Goal: Task Accomplishment & Management: Manage account settings

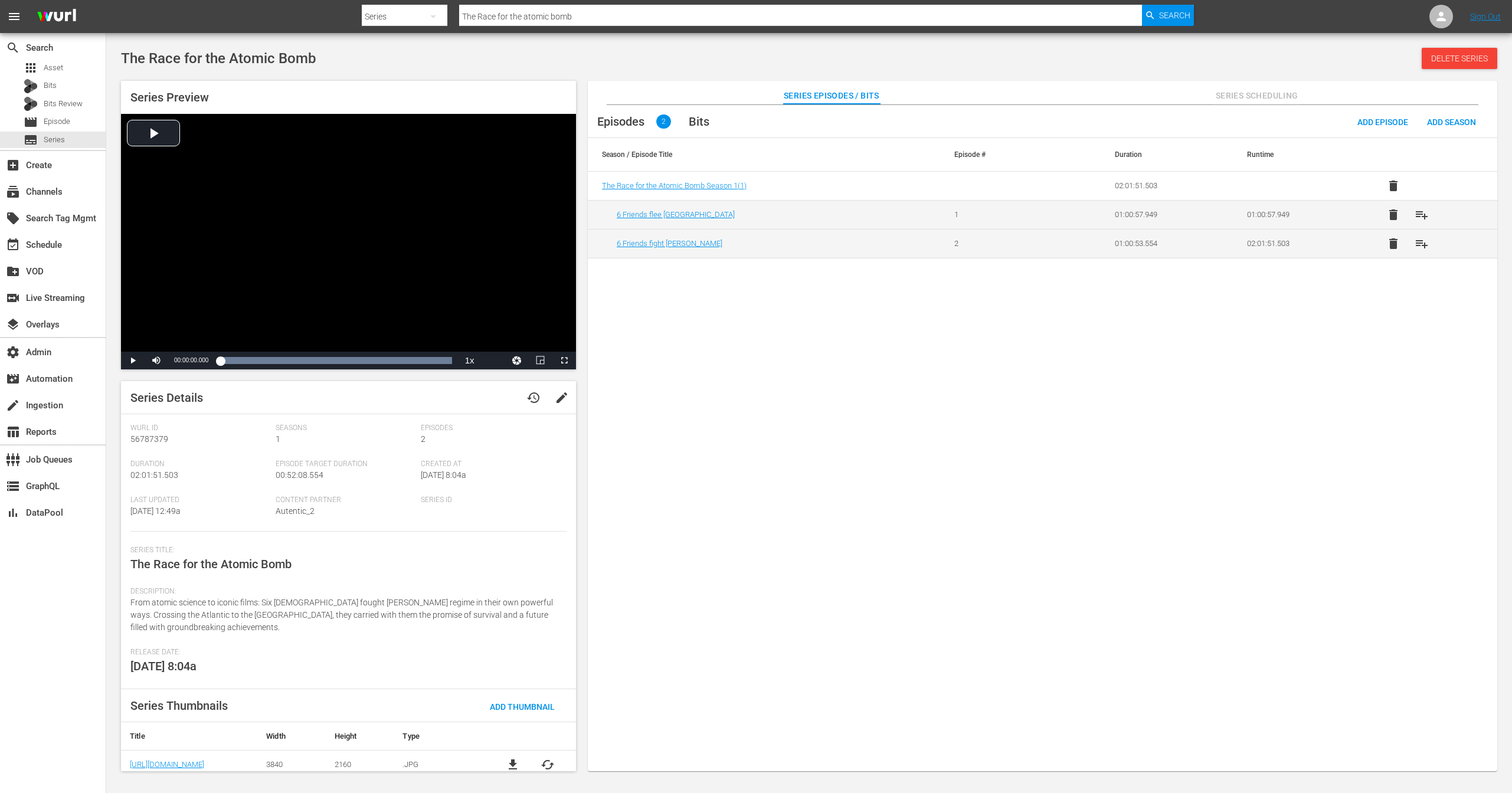
scroll to position [7, 0]
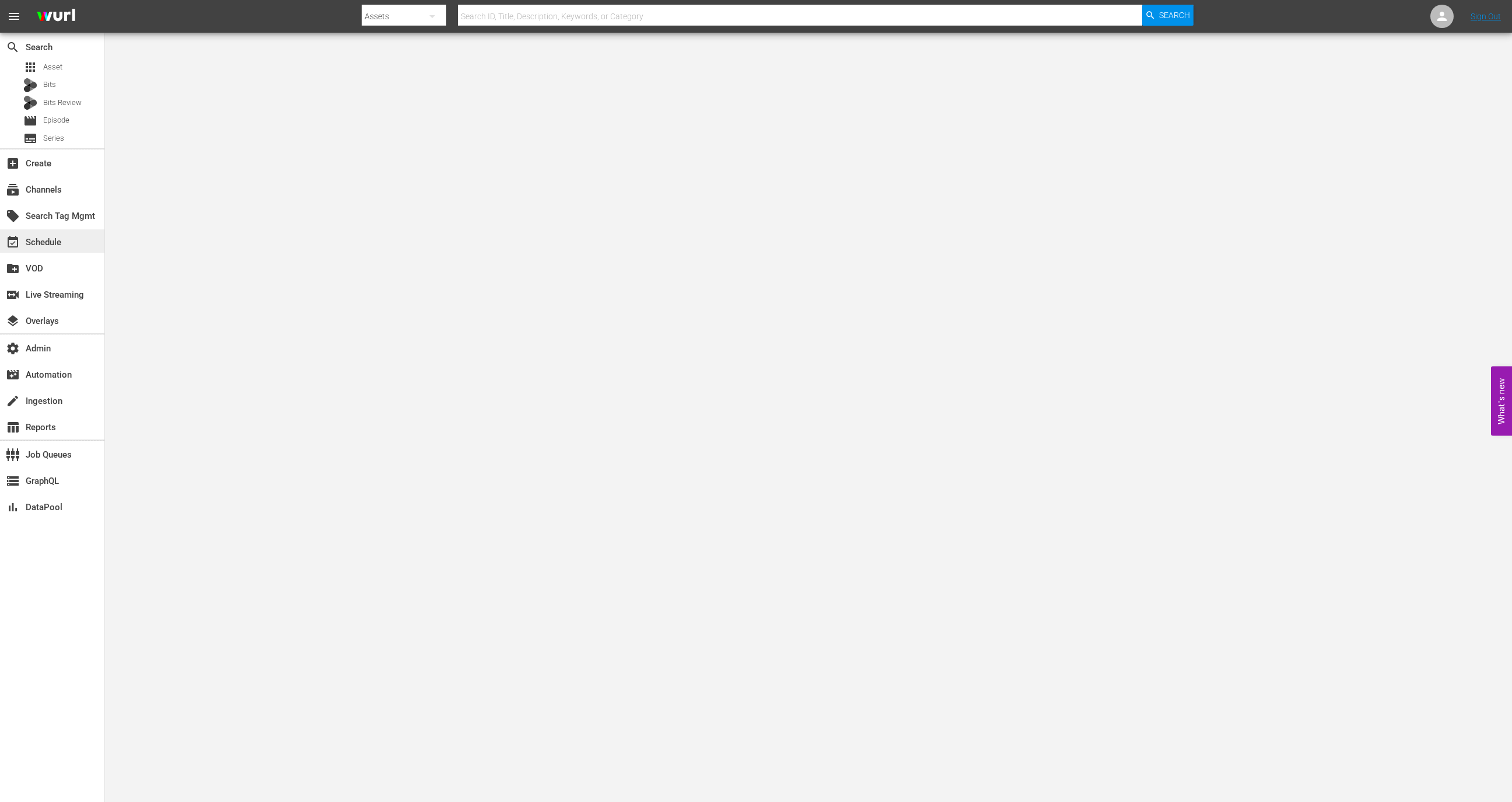
click at [66, 242] on div "event_available Schedule" at bounding box center [52, 241] width 105 height 23
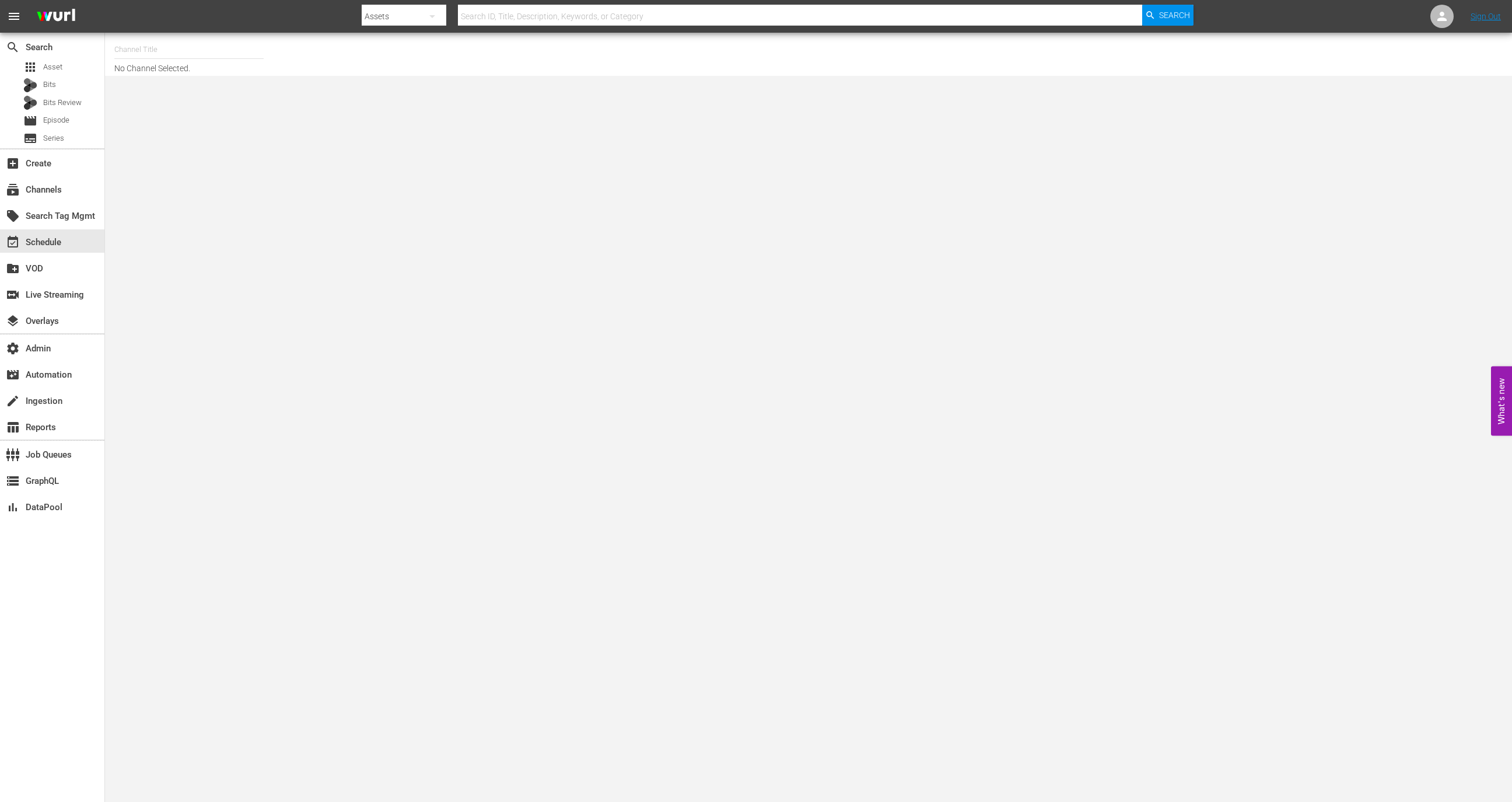
click at [202, 49] on input "text" at bounding box center [188, 50] width 149 height 28
click at [229, 79] on div "Wurl - External (1417 - wurl_external_1)" at bounding box center [274, 82] width 302 height 28
type input "Wurl - External (1417 - wurl_external_1)"
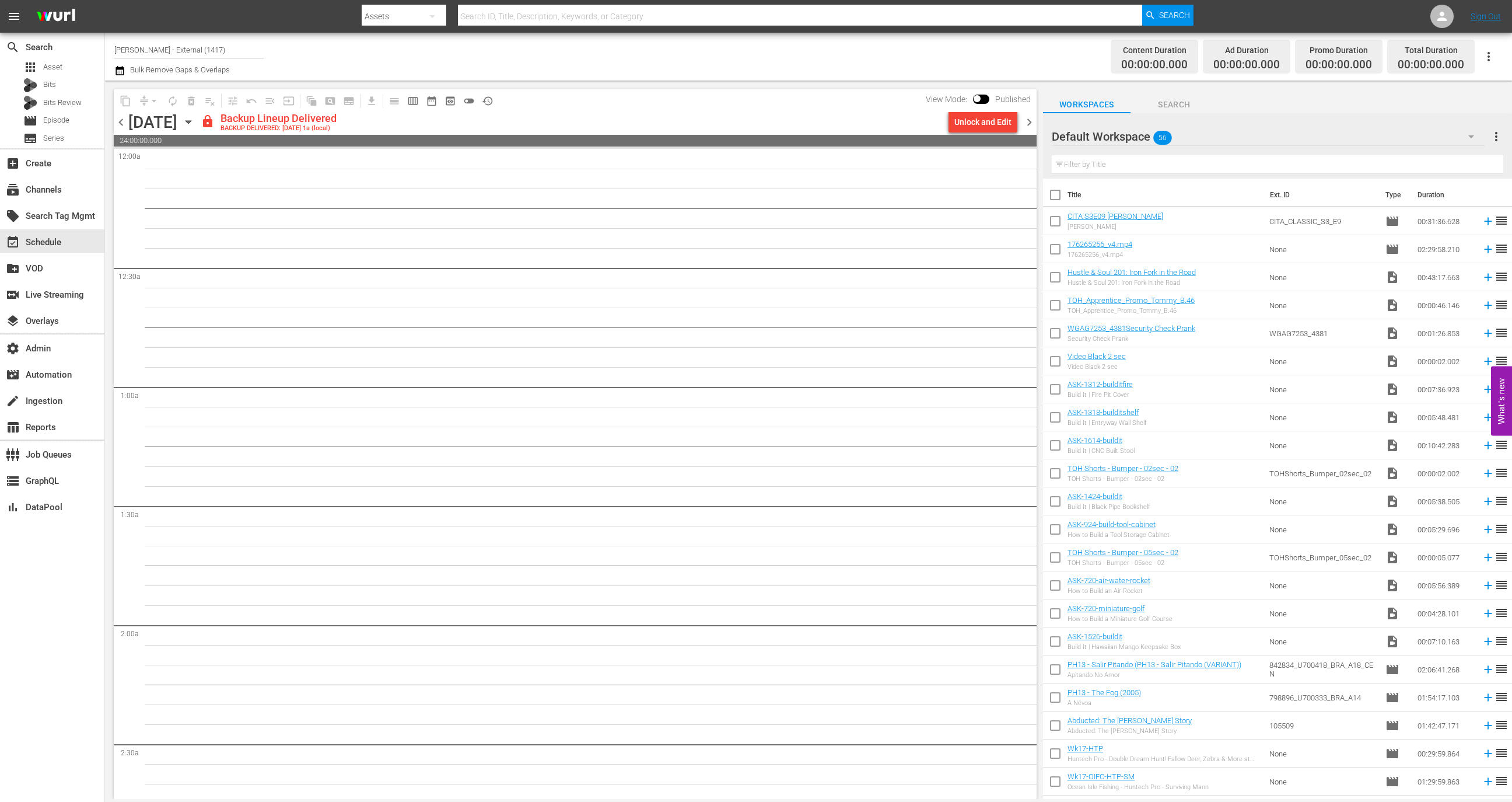
click at [1025, 122] on span "chevron_right" at bounding box center [1029, 122] width 15 height 15
click at [1031, 126] on span "chevron_right" at bounding box center [1029, 122] width 15 height 15
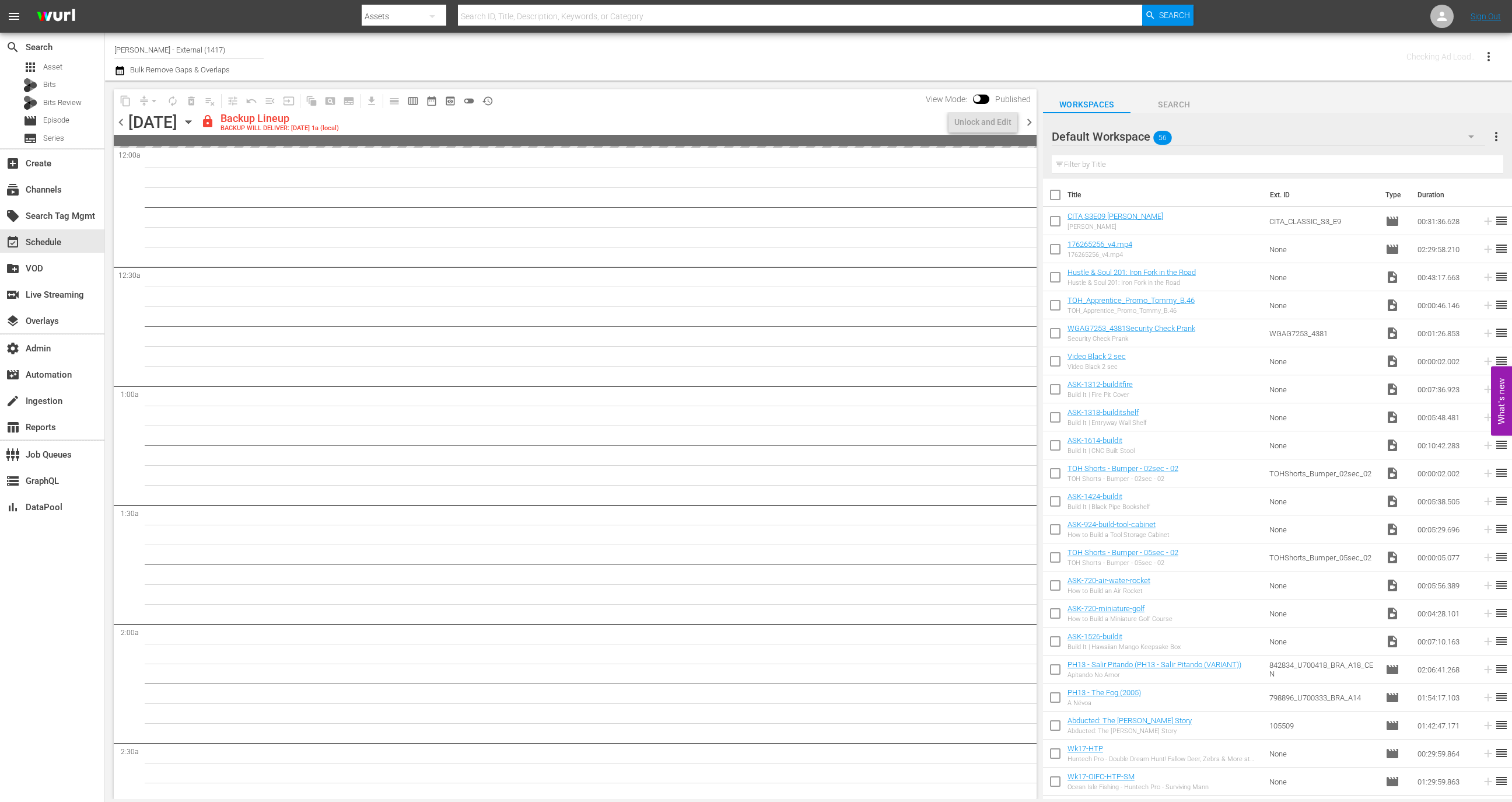
click at [1031, 126] on span "chevron_right" at bounding box center [1029, 122] width 15 height 15
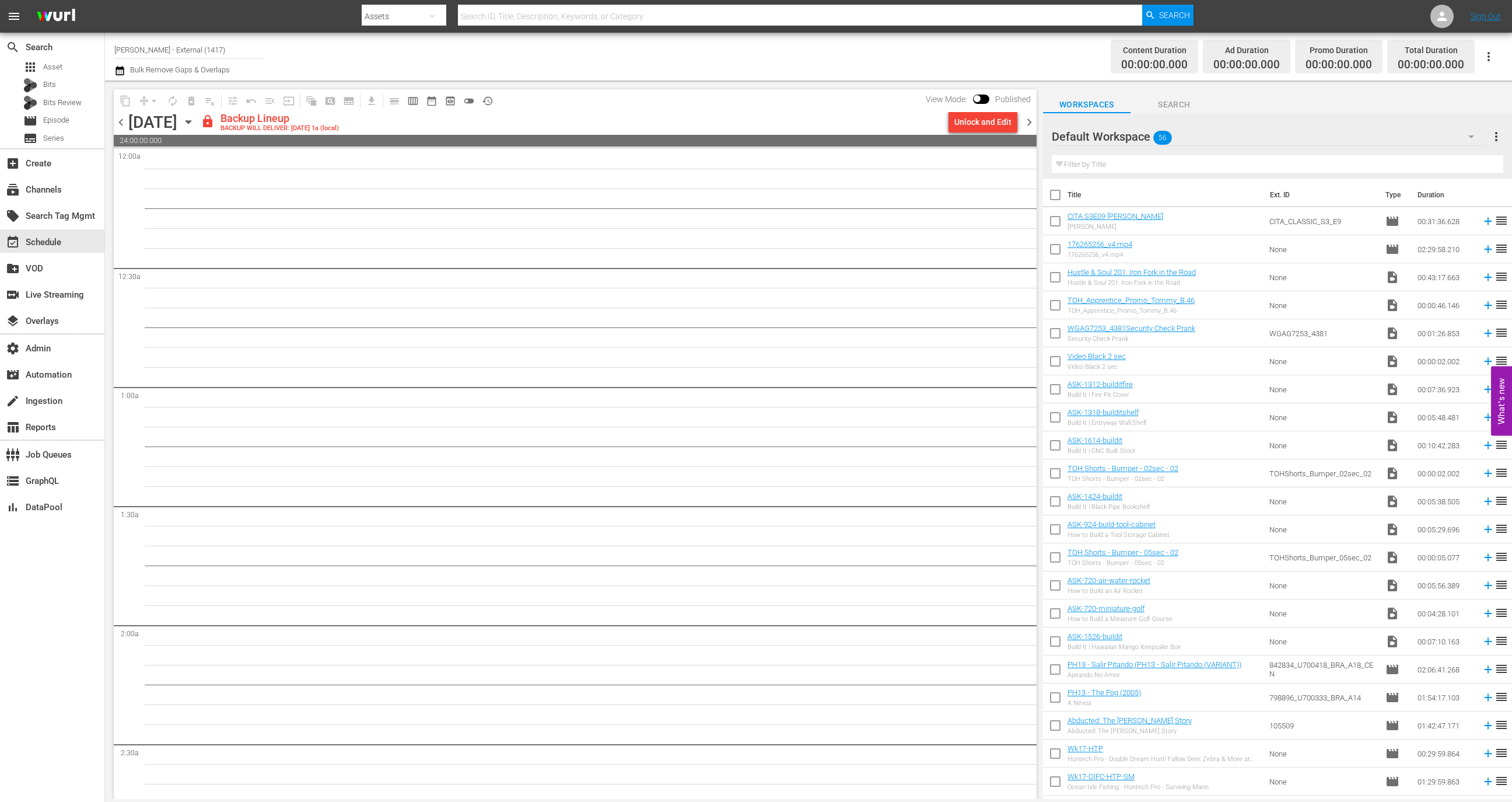
click at [979, 124] on div "Unlock and Edit" at bounding box center [982, 122] width 57 height 21
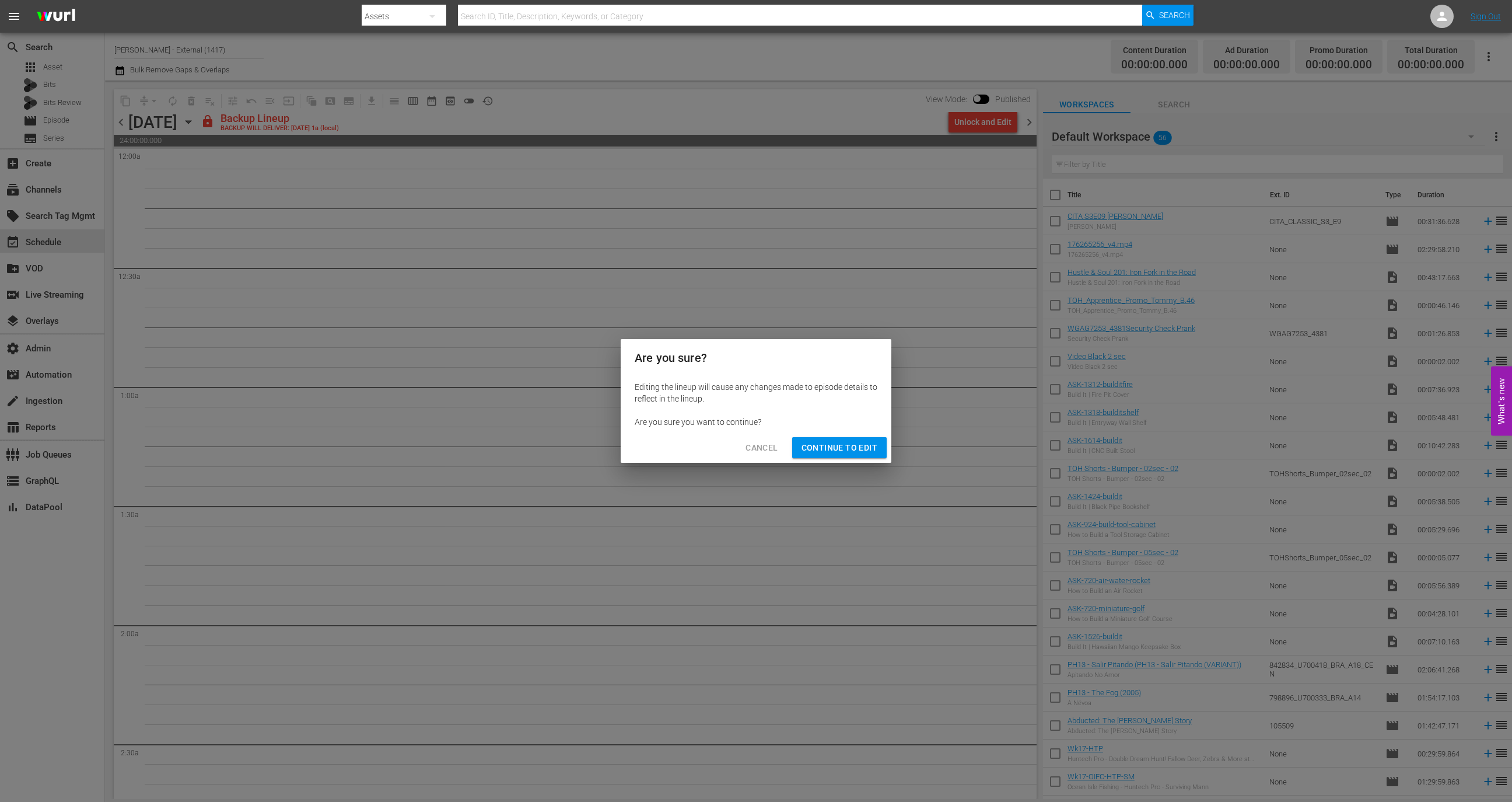
click at [867, 449] on span "Continue to Edit" at bounding box center [839, 448] width 76 height 15
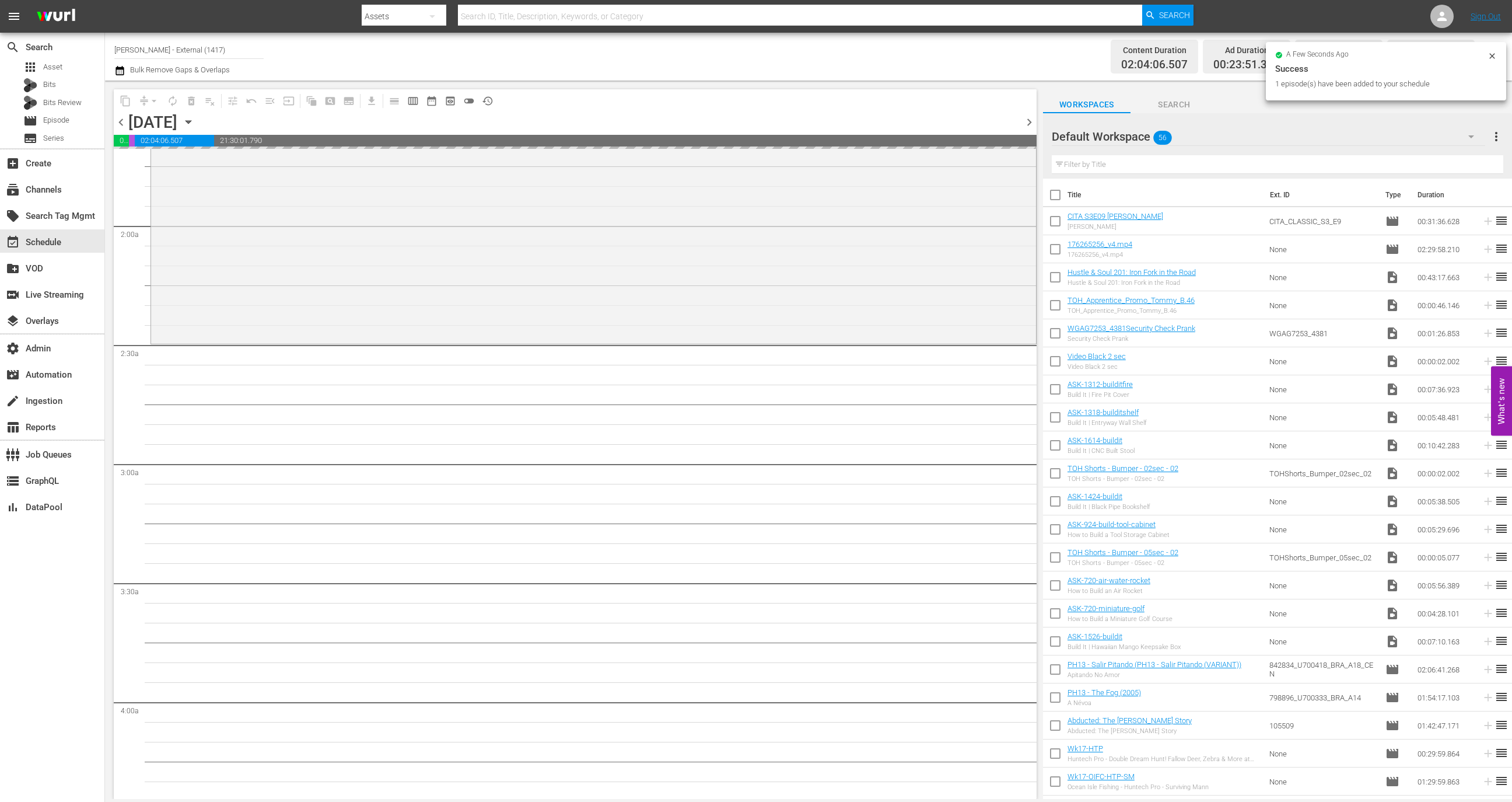
scroll to position [512, 0]
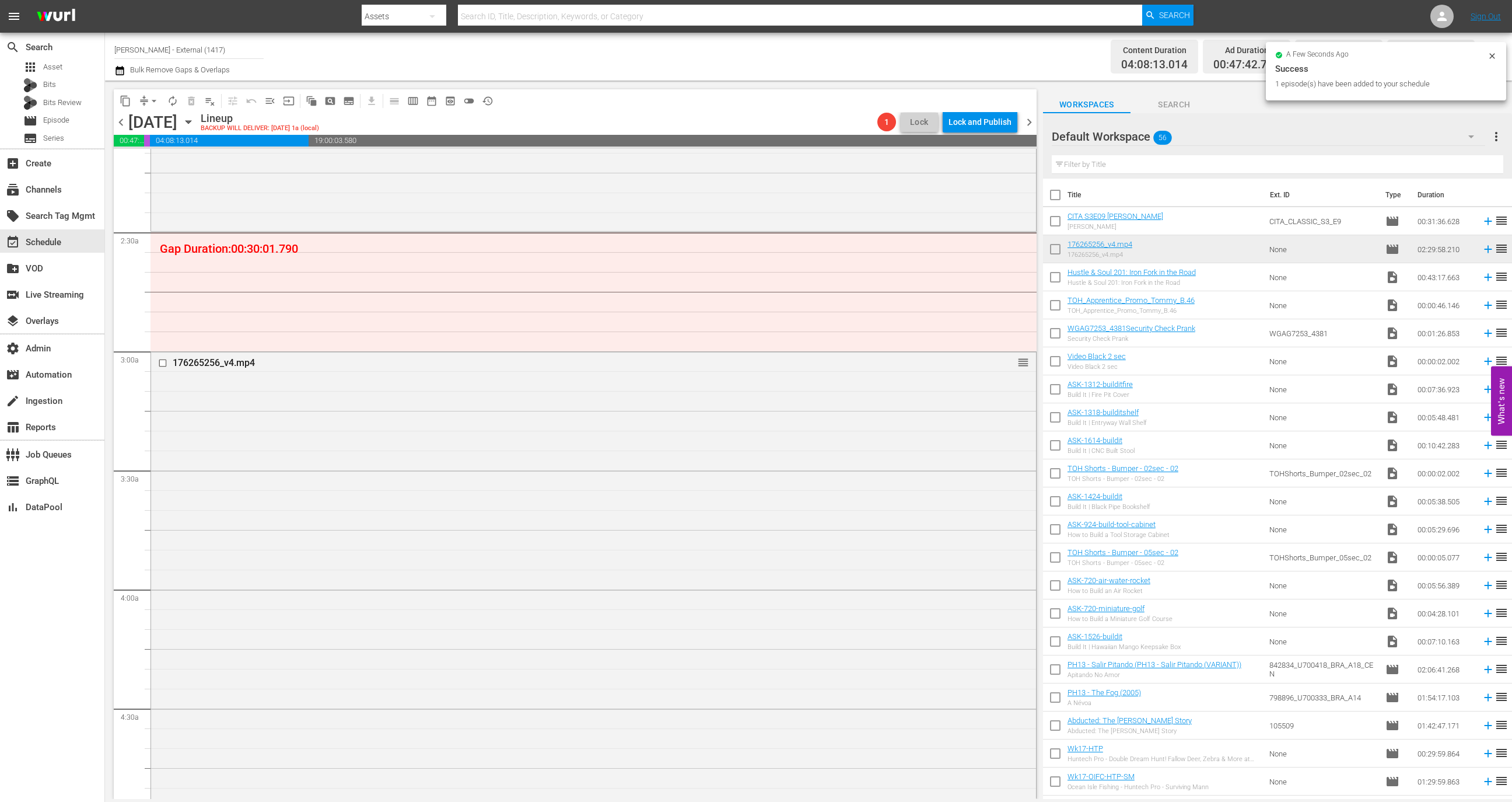
drag, startPoint x: 1161, startPoint y: 248, endPoint x: 117, endPoint y: 2, distance: 1072.6
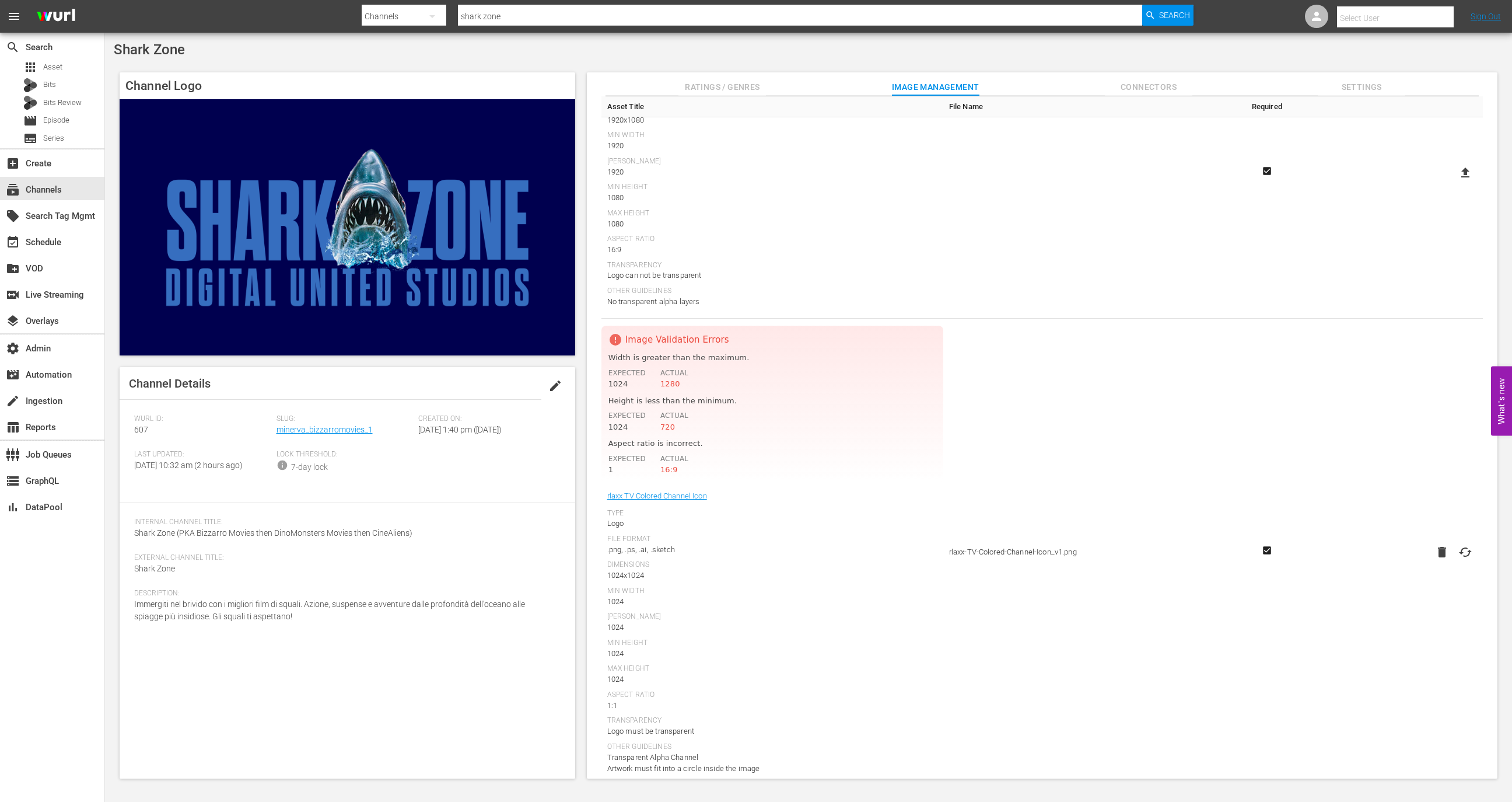
scroll to position [558, 0]
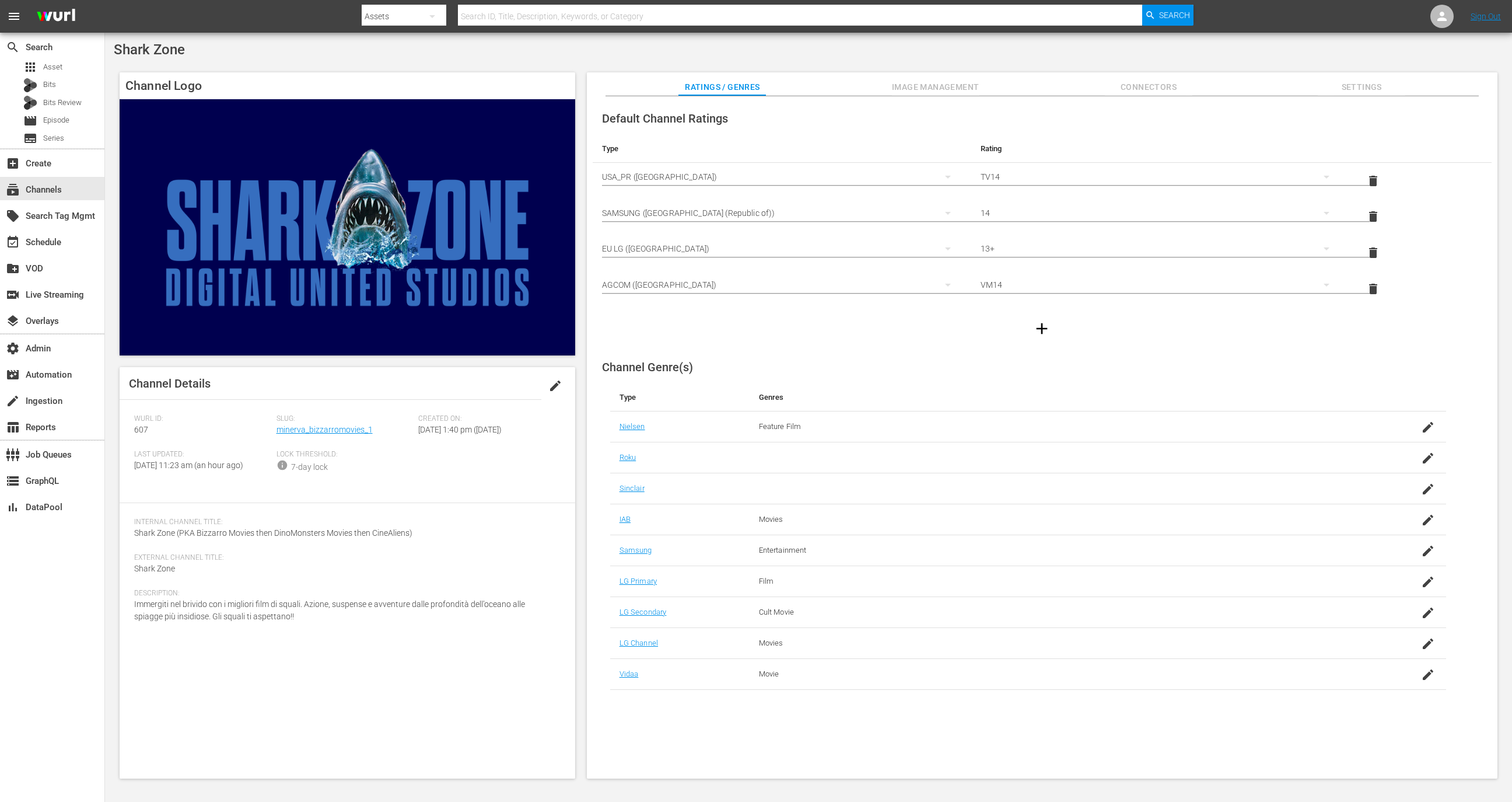
click at [958, 88] on span "Image Management" at bounding box center [935, 87] width 88 height 15
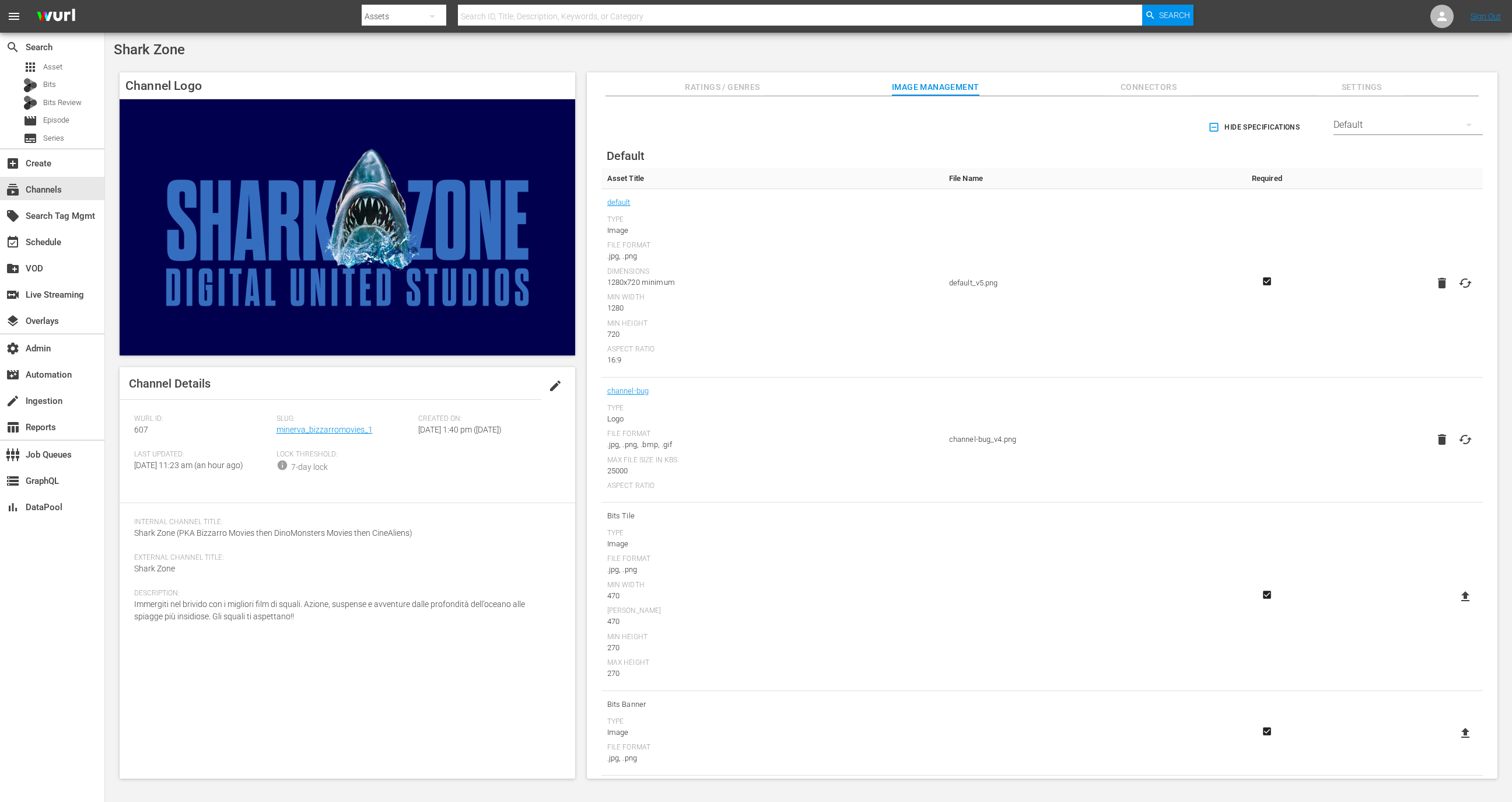
click at [1388, 119] on div "Default" at bounding box center [1408, 125] width 149 height 33
click at [1402, 136] on div "rlaxx TV" at bounding box center [1404, 135] width 121 height 19
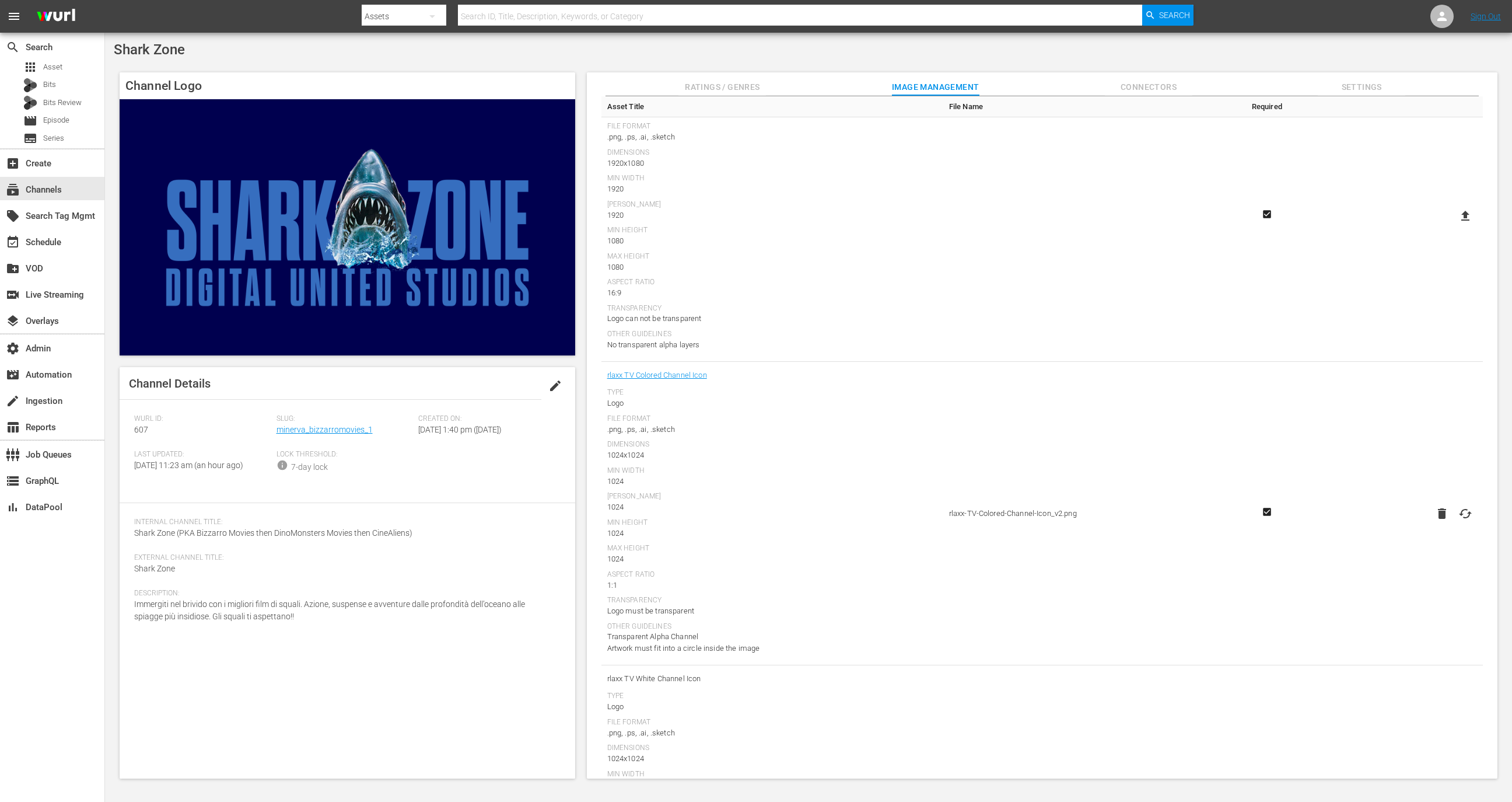
scroll to position [768, 0]
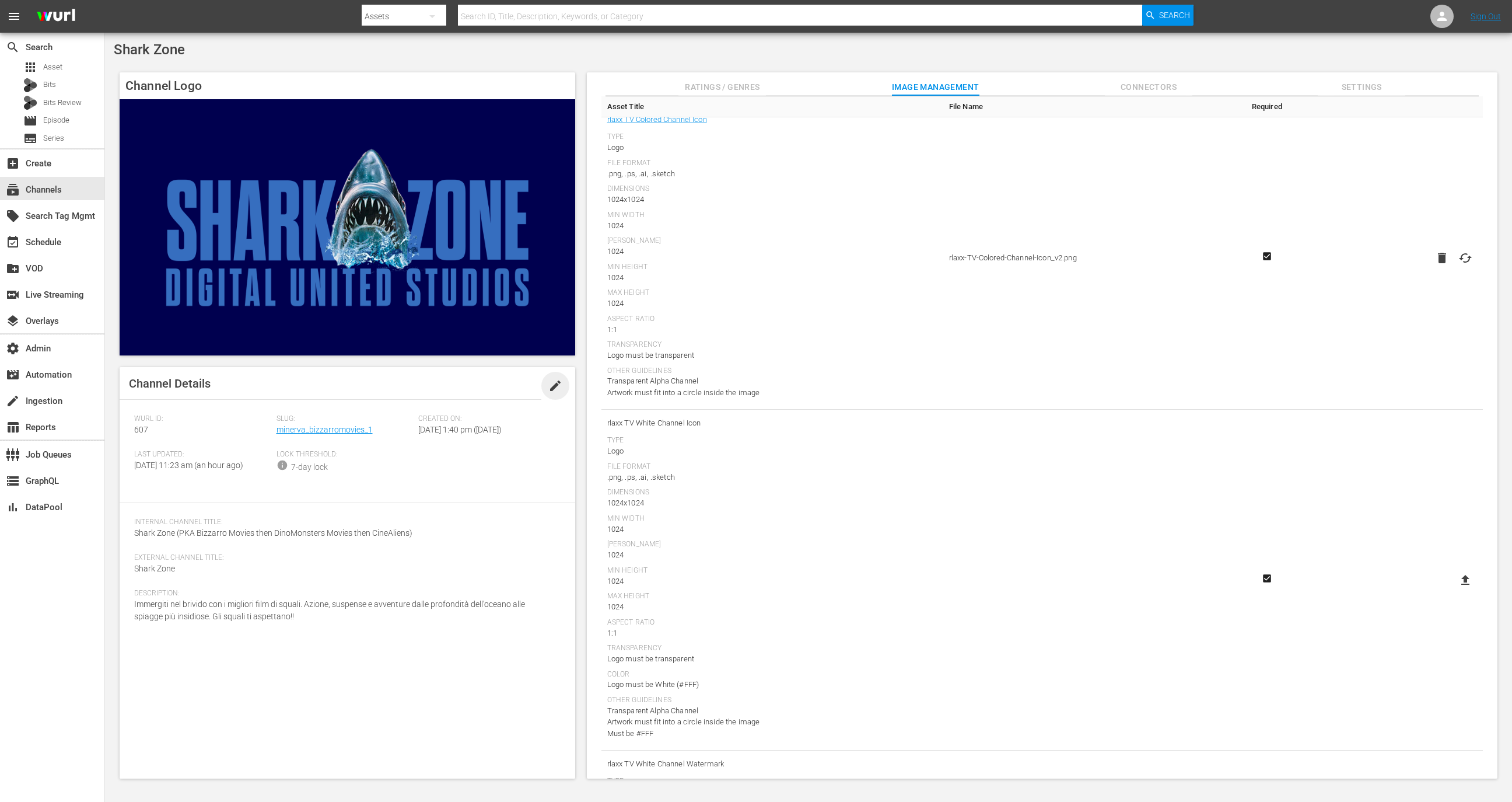
click at [558, 379] on span "edit" at bounding box center [556, 385] width 14 height 14
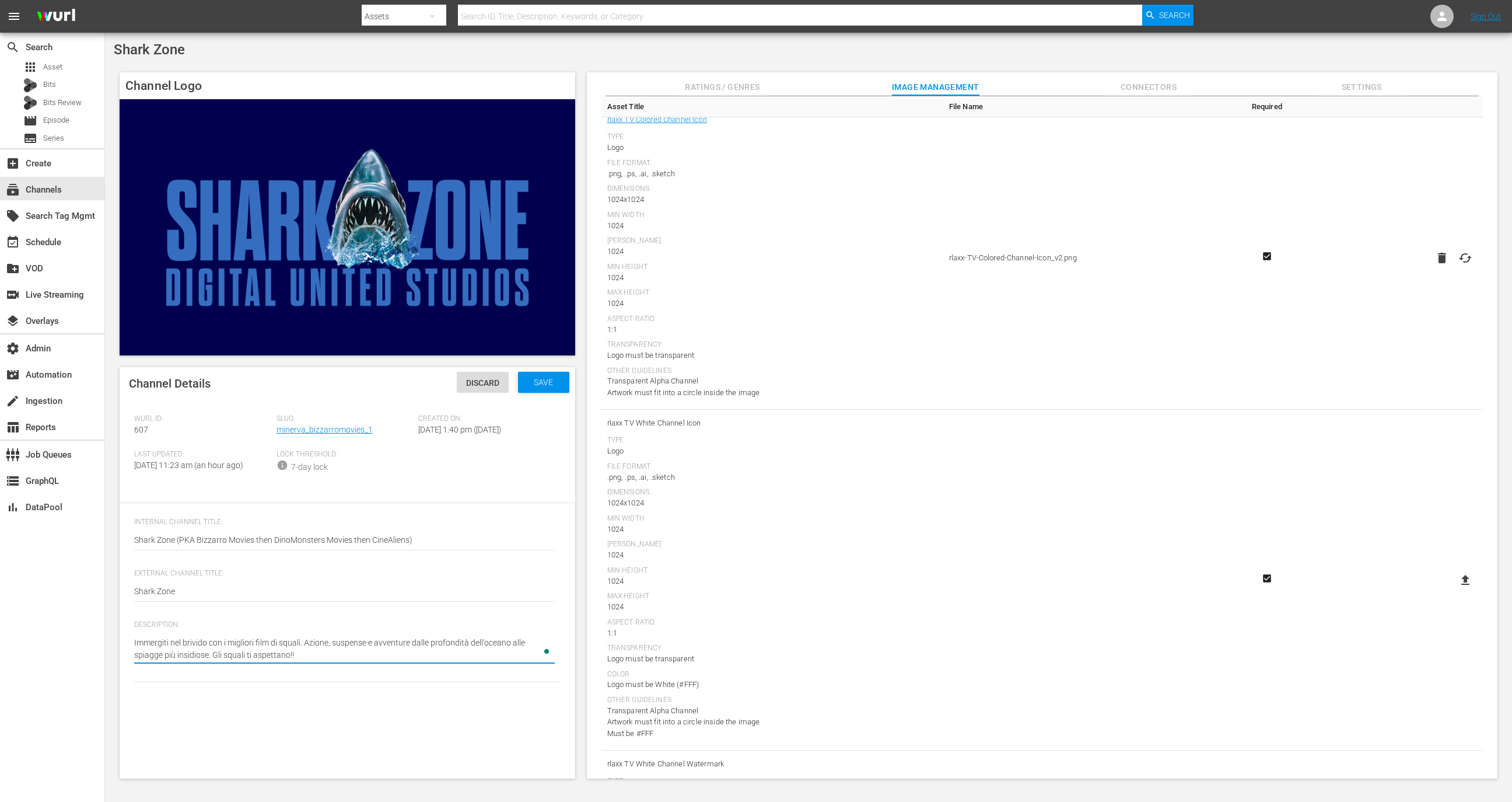
type textarea "Immergiti nel brivido con i migliori film di squali. Azione, suspense e avventu…"
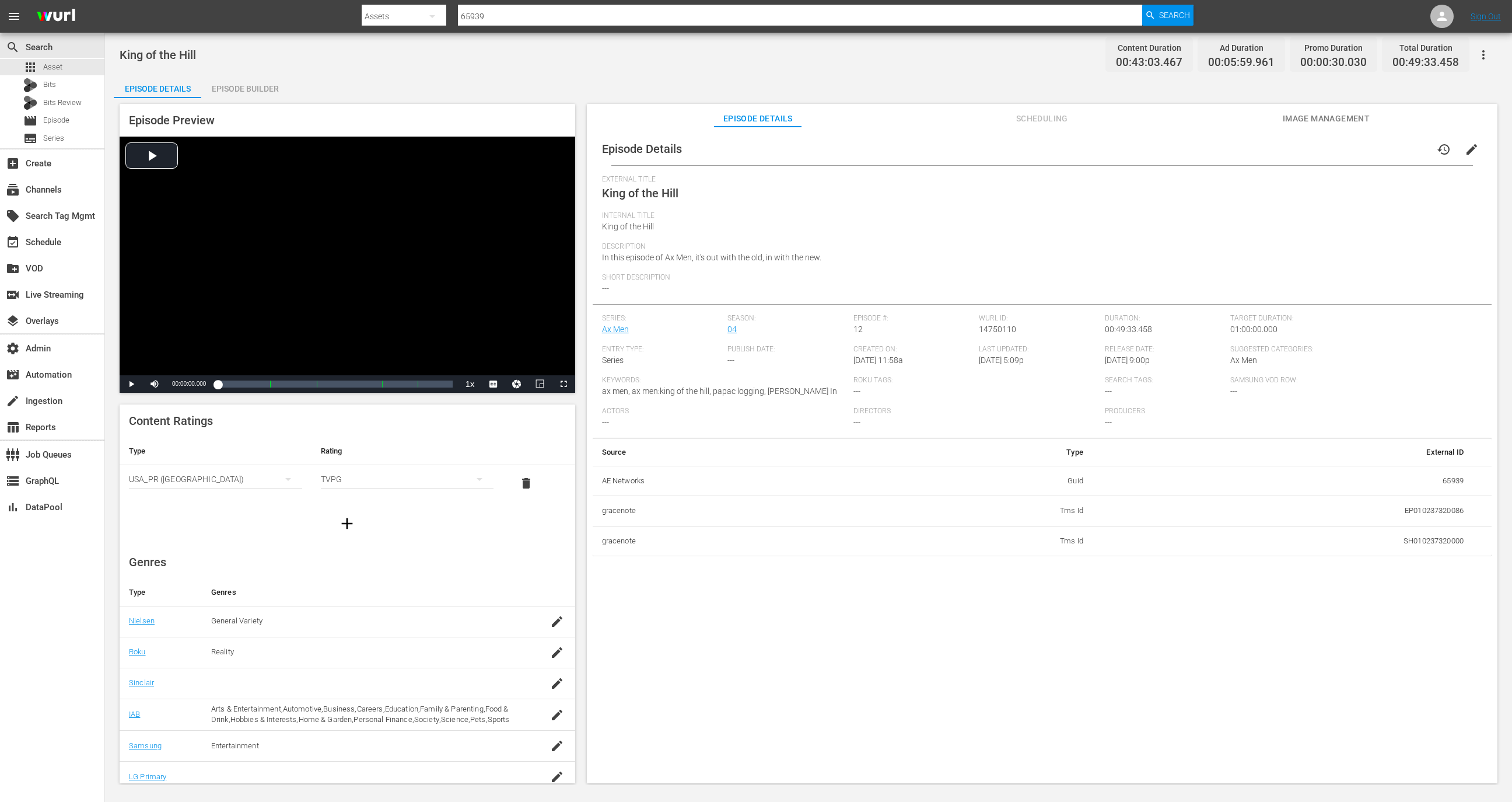
scroll to position [49, 0]
